Goal: Information Seeking & Learning: Learn about a topic

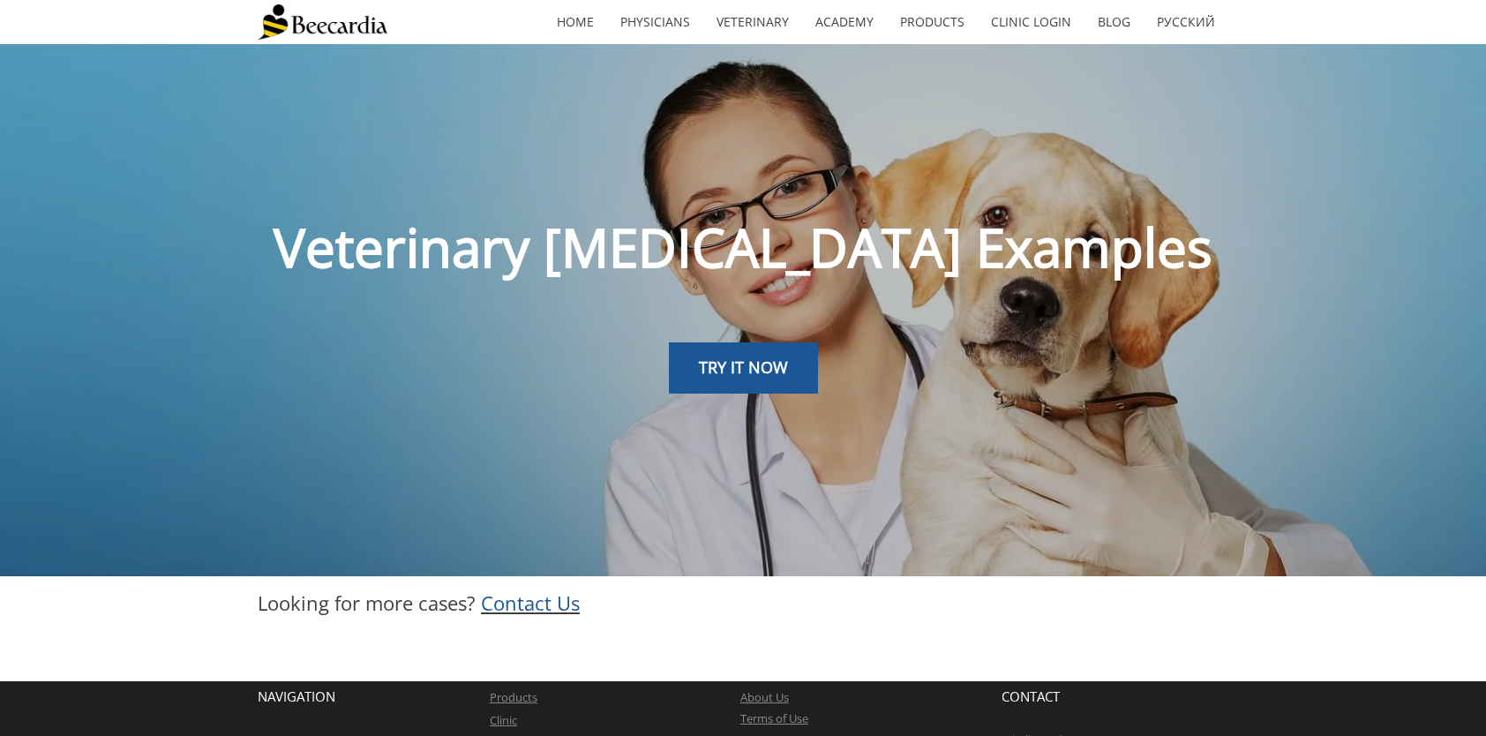
drag, startPoint x: 761, startPoint y: 356, endPoint x: 739, endPoint y: 352, distance: 22.5
click at [761, 356] on span "TRY IT NOW" at bounding box center [743, 366] width 89 height 21
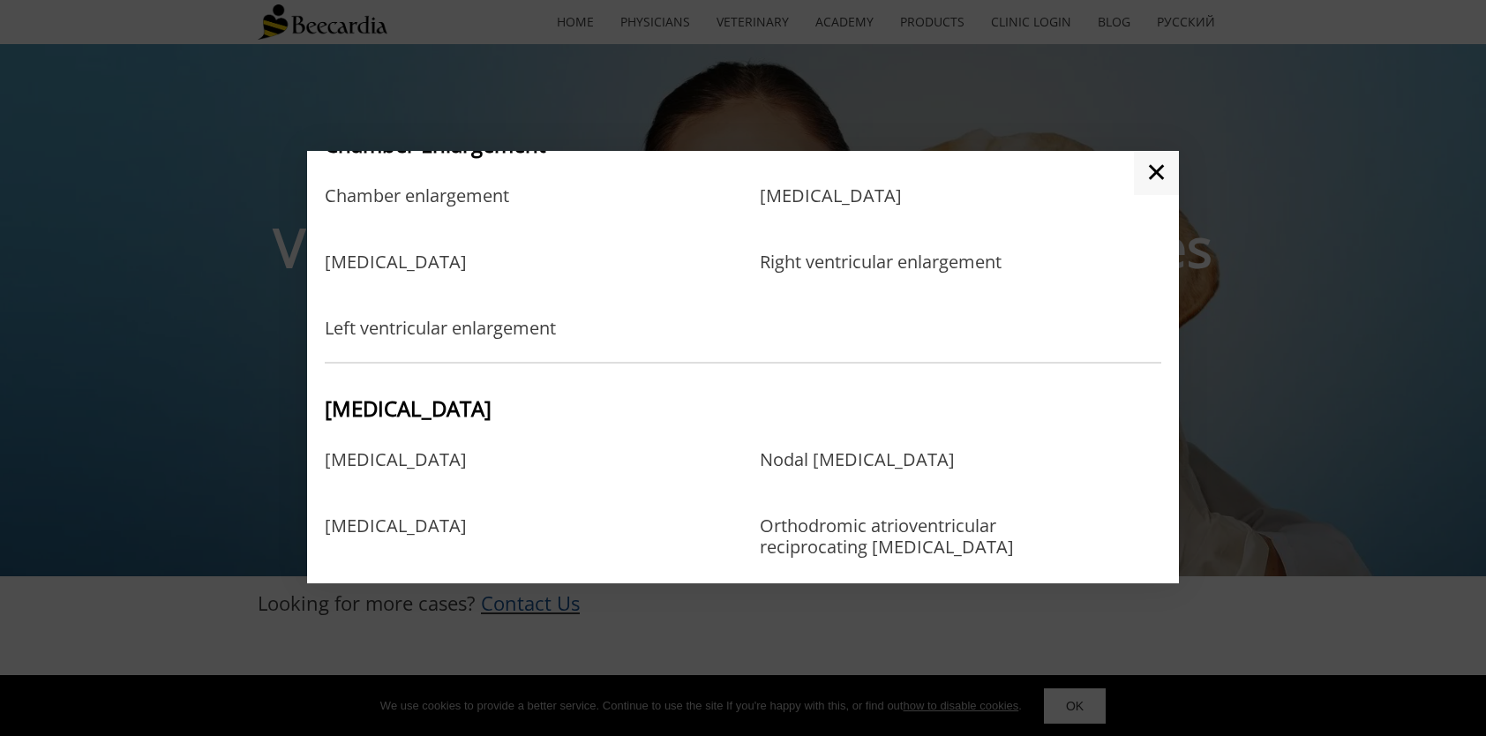
scroll to position [706, 0]
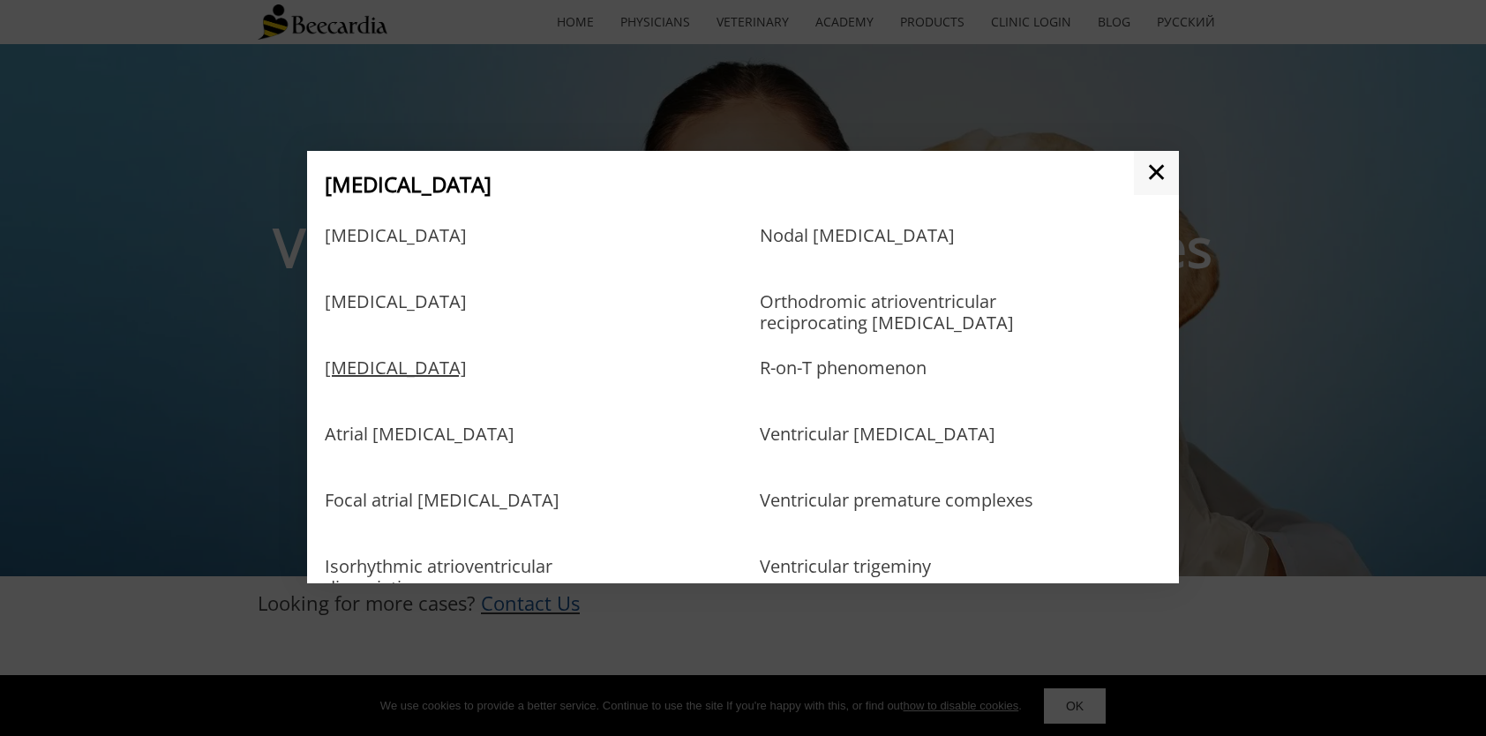
click at [439, 362] on link "Atrial premature complexes" at bounding box center [396, 385] width 142 height 57
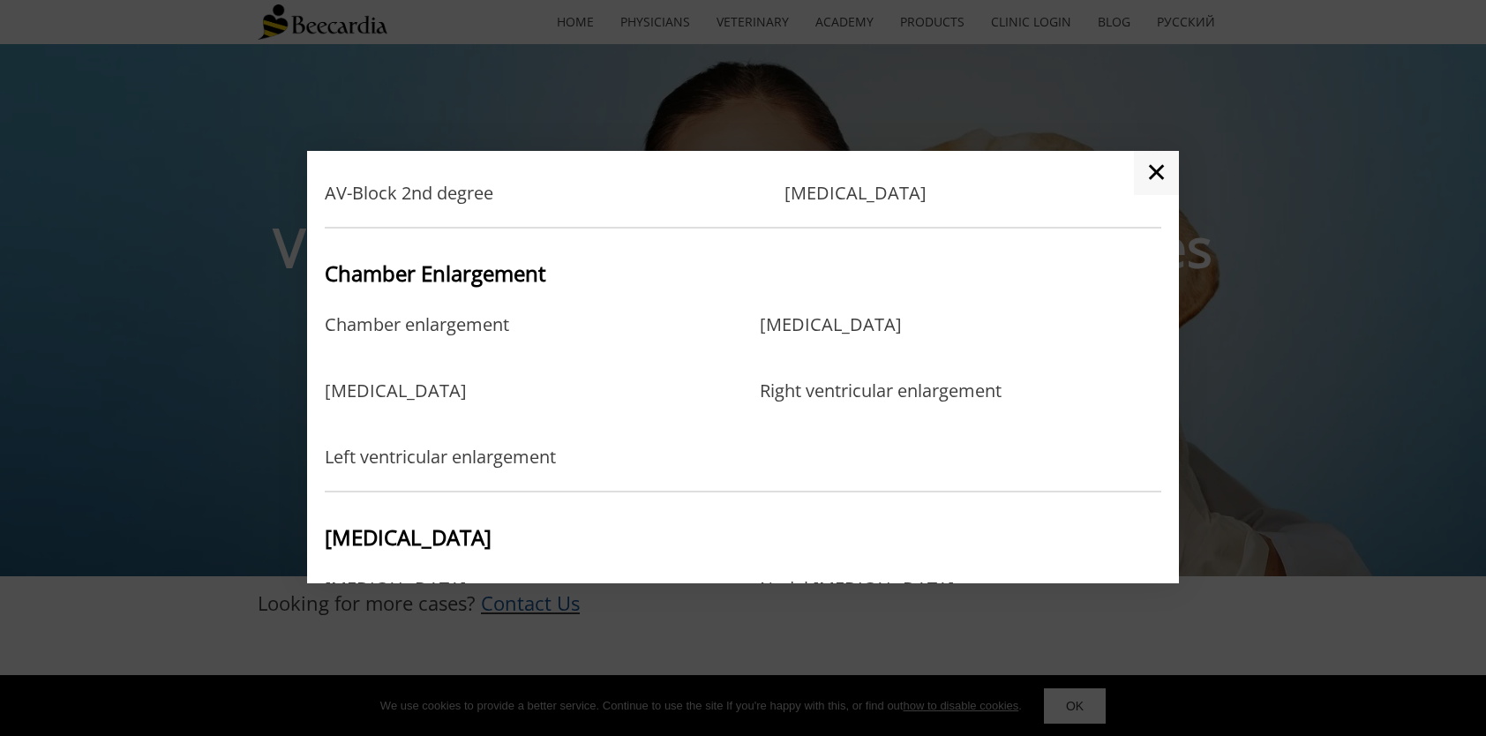
scroll to position [618, 0]
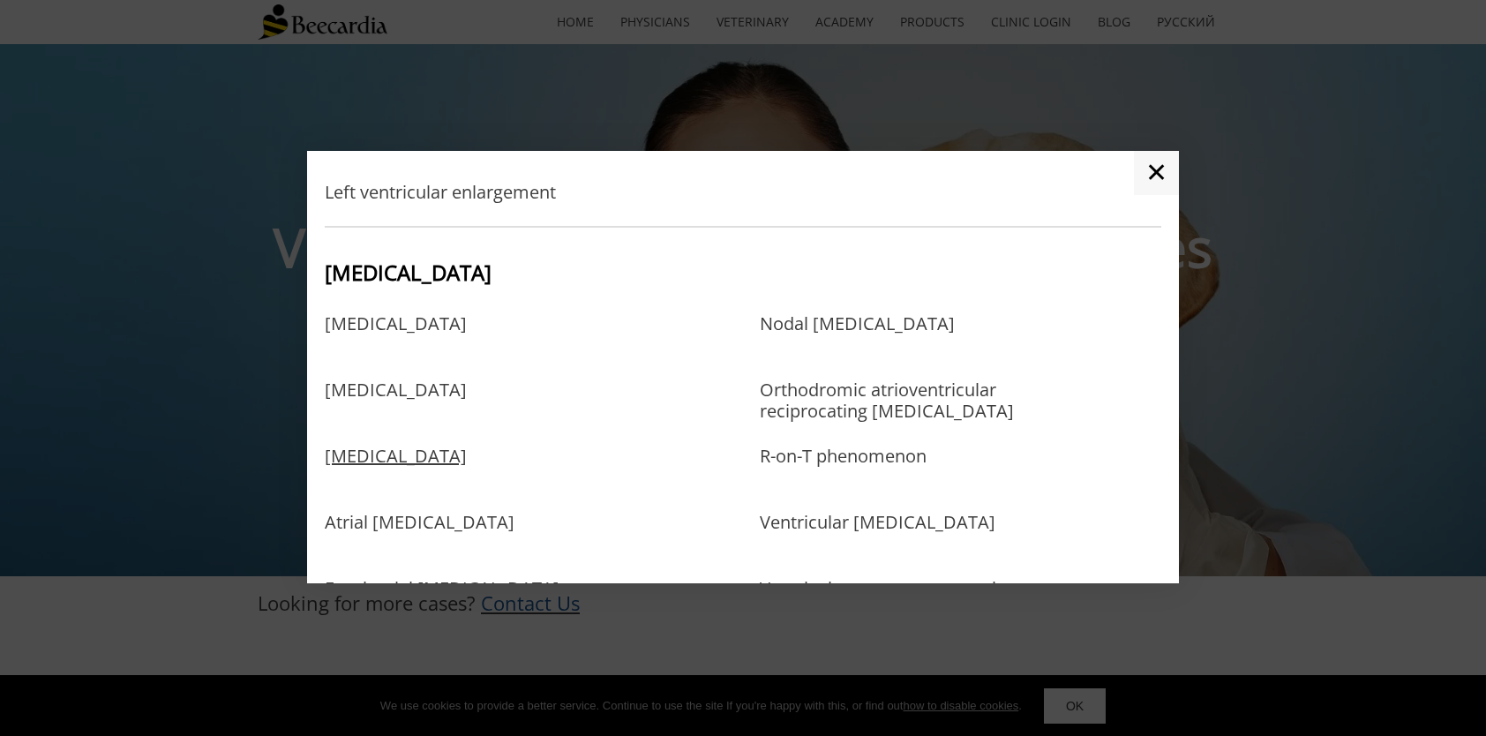
click at [467, 453] on link "Atrial premature complexes" at bounding box center [396, 474] width 142 height 57
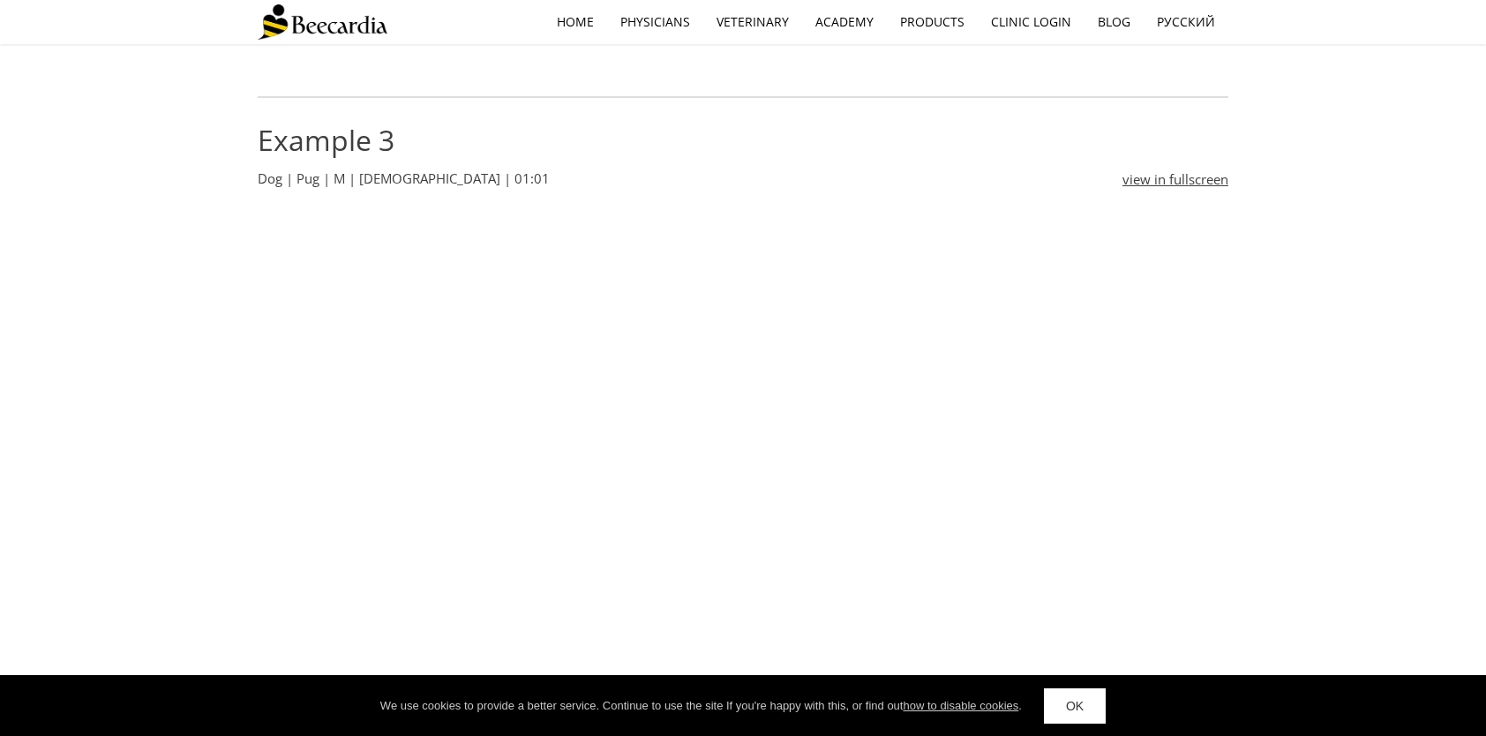
scroll to position [1941, 0]
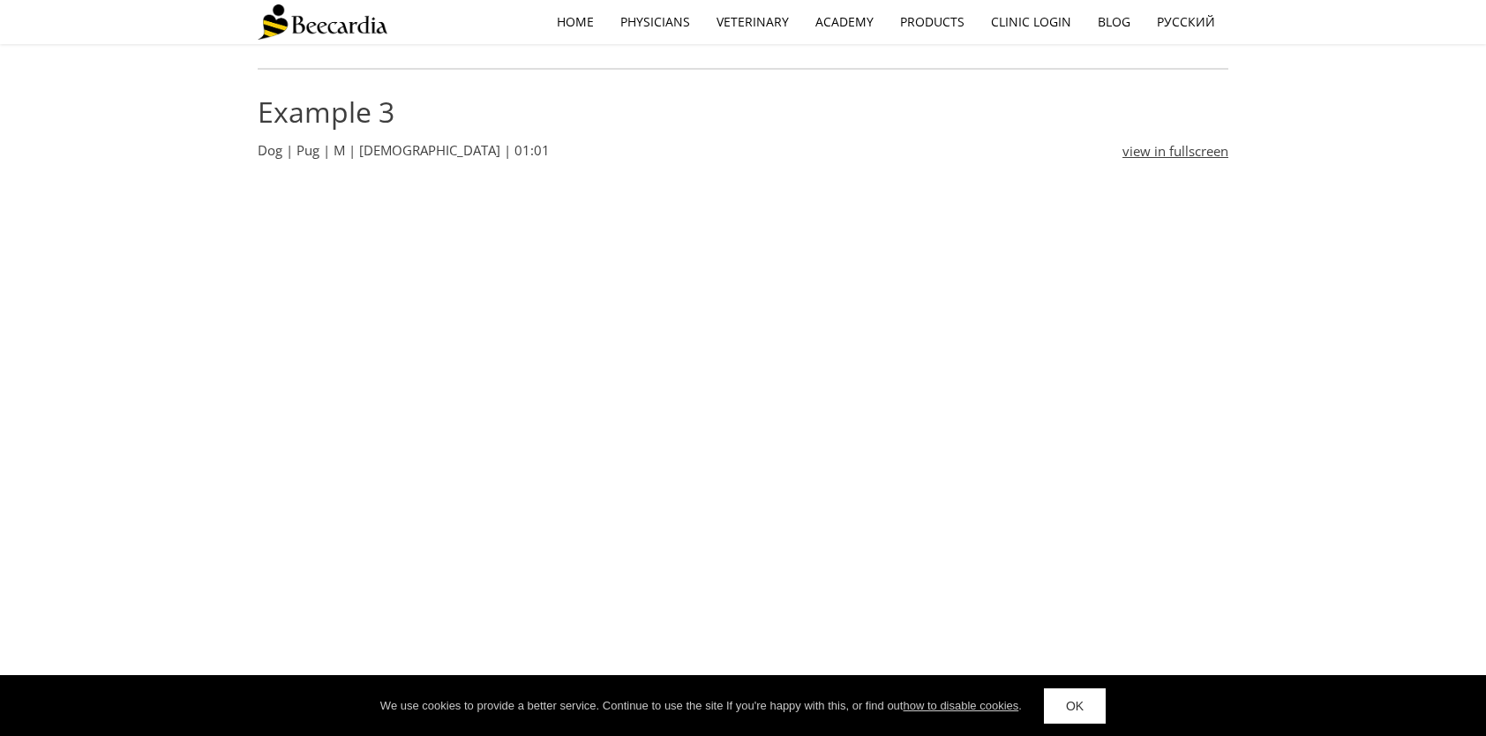
click at [1166, 152] on link "view in fullscreen" at bounding box center [1175, 150] width 106 height 21
